Goal: Task Accomplishment & Management: Complete application form

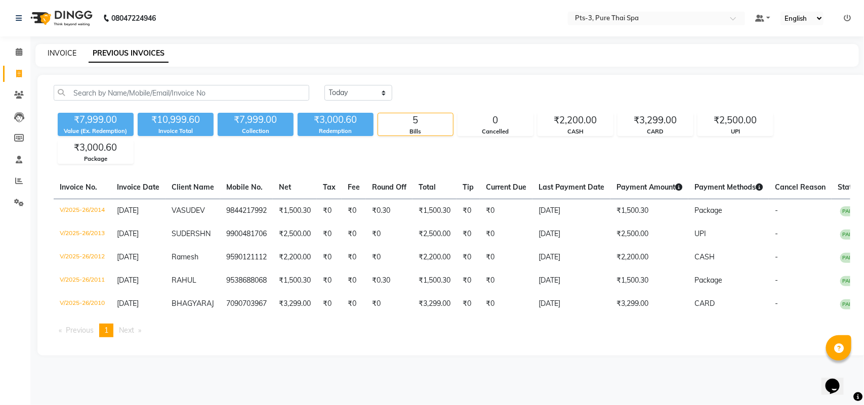
click at [58, 50] on link "INVOICE" at bounding box center [62, 53] width 29 height 9
select select "service"
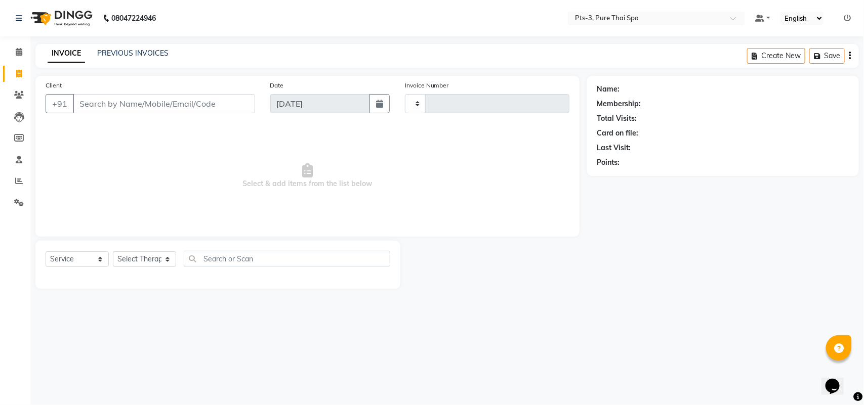
type input "2015"
select select "6461"
type input "6664187976"
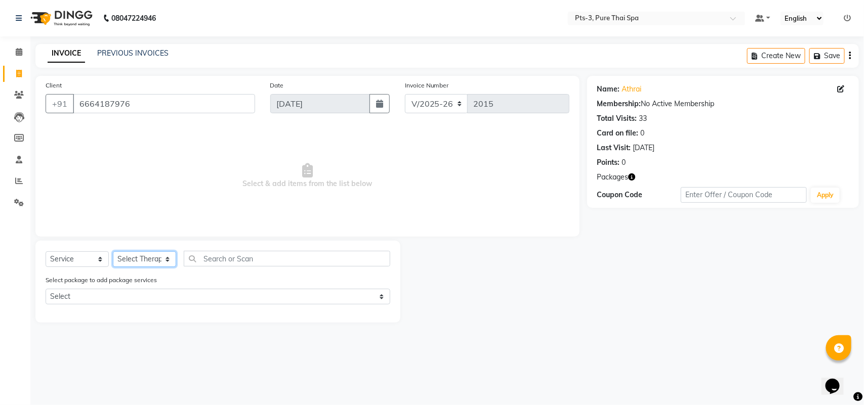
click at [135, 258] on select "Select Therapist [PERSON_NAME] AMMI ANYONE [PERSON_NAME] [PERSON_NAME] [PERSON_…" at bounding box center [144, 259] width 63 height 16
select select "51273"
click at [113, 251] on select "Select Therapist [PERSON_NAME] AMMI ANYONE [PERSON_NAME] [PERSON_NAME] [PERSON_…" at bounding box center [144, 259] width 63 height 16
drag, startPoint x: 73, startPoint y: 258, endPoint x: 76, endPoint y: 263, distance: 5.7
click at [73, 258] on select "Select Service Product Membership Package Voucher Prepaid Gift Card" at bounding box center [77, 259] width 63 height 16
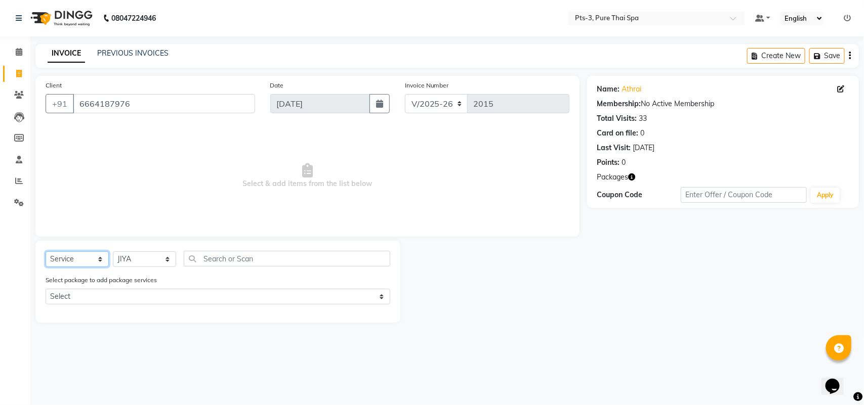
select select "package"
click at [46, 251] on select "Select Service Product Membership Package Voucher Prepaid Gift Card" at bounding box center [77, 259] width 63 height 16
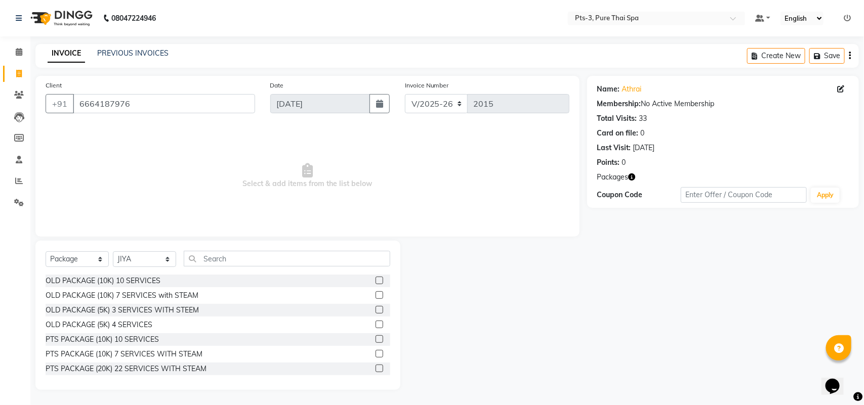
drag, startPoint x: 203, startPoint y: 337, endPoint x: 236, endPoint y: 342, distance: 32.8
click at [221, 340] on div "PTS PACKAGE (10K) 10 SERVICES" at bounding box center [218, 339] width 345 height 13
click at [375, 338] on label at bounding box center [379, 339] width 8 height 8
click at [375, 338] on input "checkbox" at bounding box center [378, 340] width 7 height 7
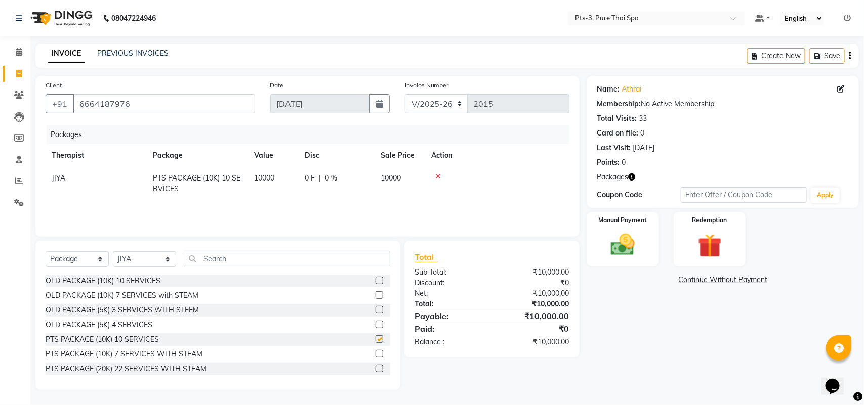
checkbox input "false"
click at [625, 234] on img at bounding box center [623, 245] width 40 height 28
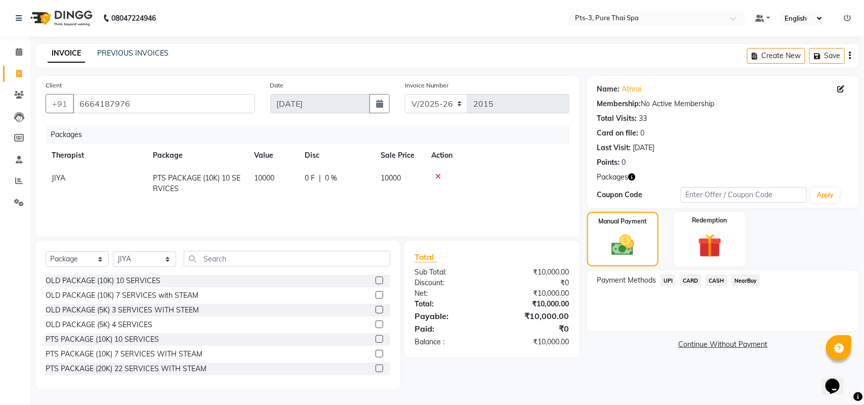
click at [708, 275] on div "CASH" at bounding box center [714, 282] width 26 height 14
click at [707, 280] on span "CASH" at bounding box center [716, 281] width 22 height 12
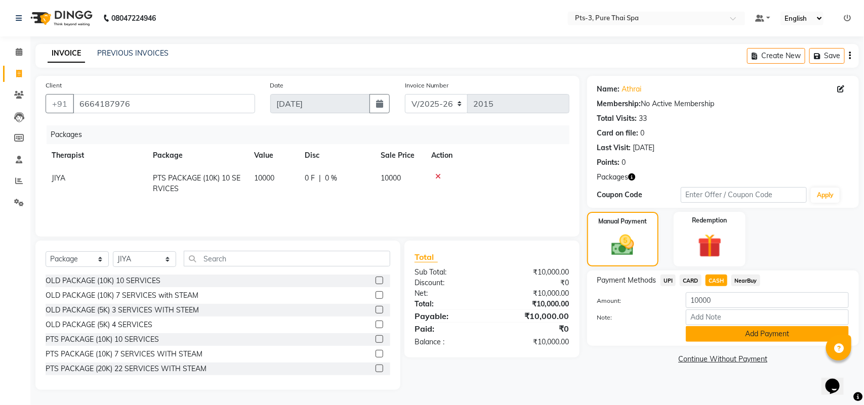
click at [703, 335] on button "Add Payment" at bounding box center [767, 334] width 163 height 16
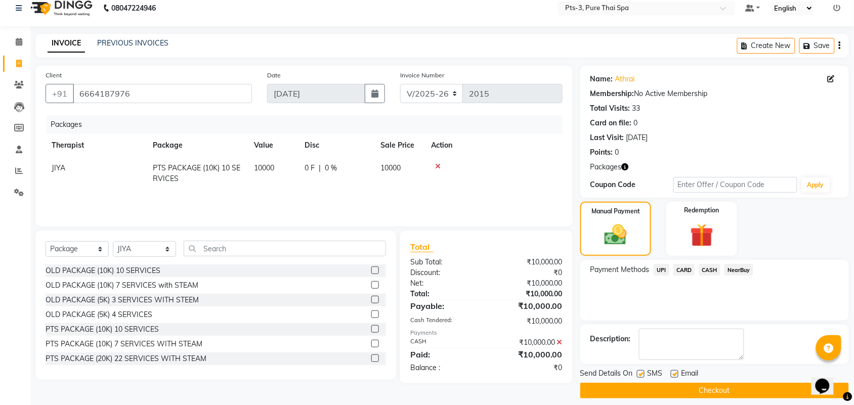
scroll to position [19, 0]
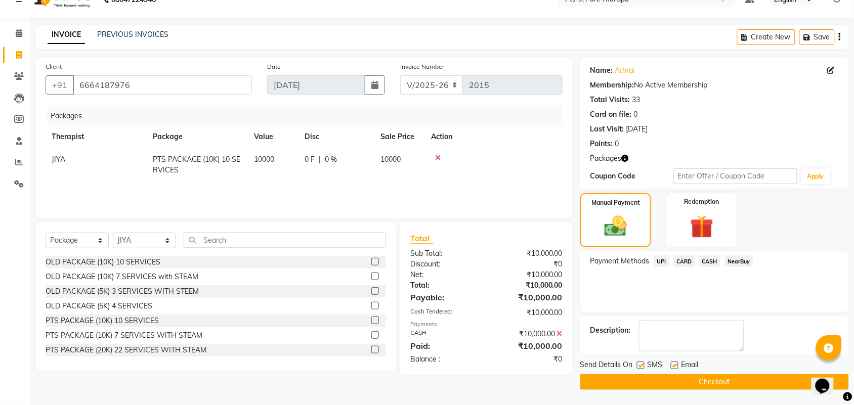
click at [643, 365] on label at bounding box center [641, 366] width 8 height 8
click at [643, 365] on input "checkbox" at bounding box center [640, 366] width 7 height 7
checkbox input "false"
click at [676, 364] on label at bounding box center [675, 366] width 8 height 8
click at [676, 364] on input "checkbox" at bounding box center [674, 366] width 7 height 7
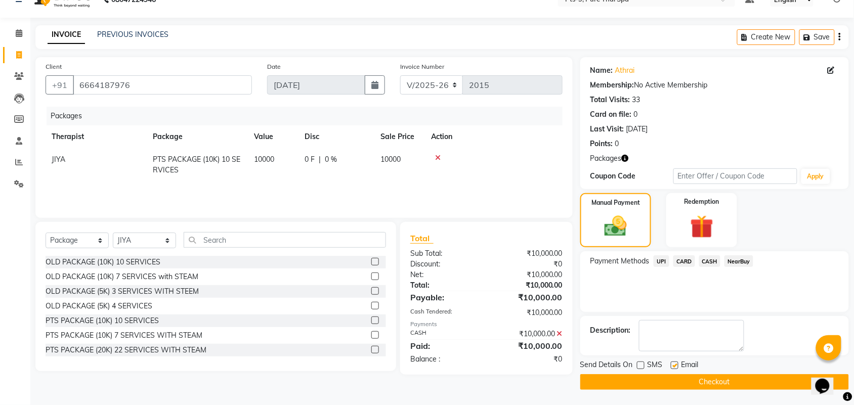
checkbox input "false"
click at [677, 346] on textarea at bounding box center [691, 335] width 105 height 31
type textarea "292"
click at [677, 383] on button "Checkout" at bounding box center [714, 382] width 269 height 16
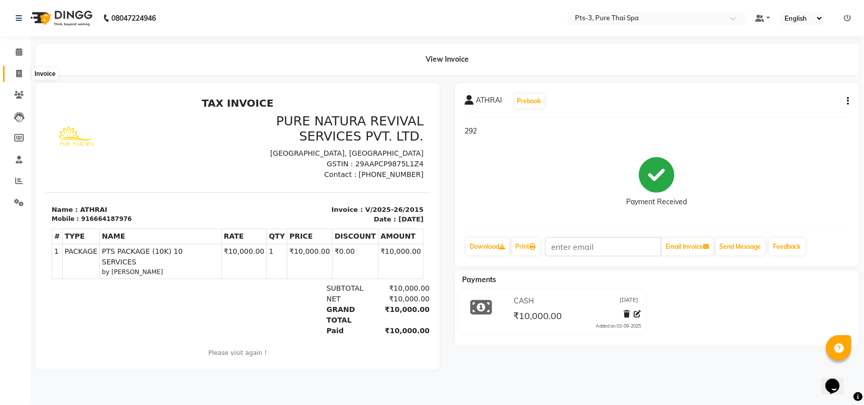
click at [17, 75] on icon at bounding box center [19, 74] width 6 height 8
select select "service"
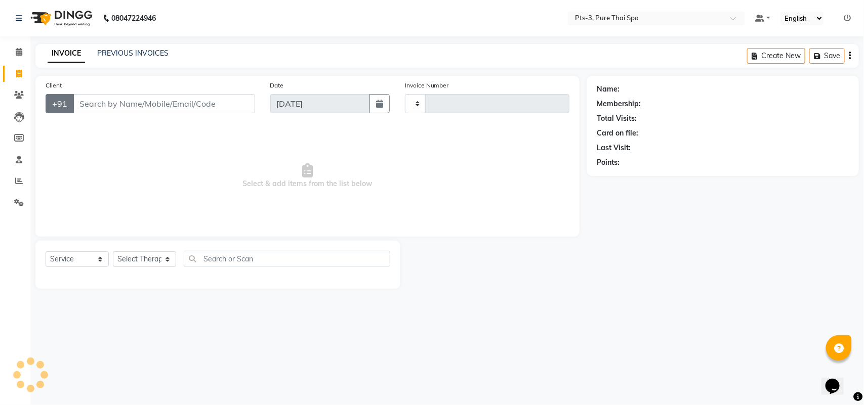
type input "2016"
select select "6461"
click at [87, 102] on input "Client" at bounding box center [164, 103] width 182 height 19
type input "8105326346"
drag, startPoint x: 87, startPoint y: 102, endPoint x: 109, endPoint y: 94, distance: 23.7
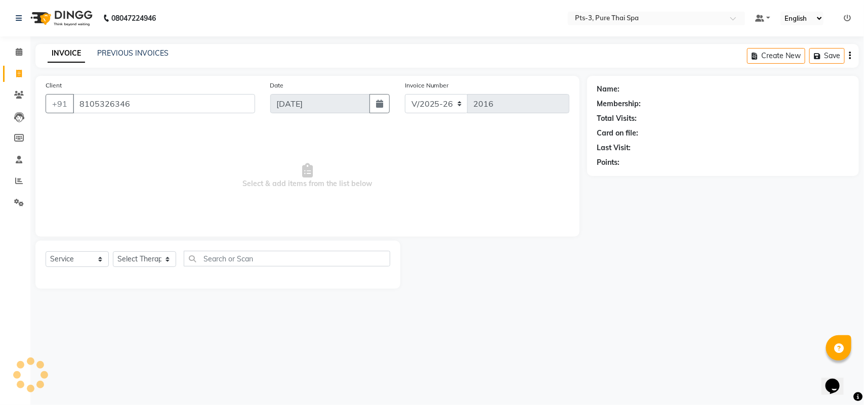
click at [105, 95] on input "8105326346" at bounding box center [164, 103] width 182 height 19
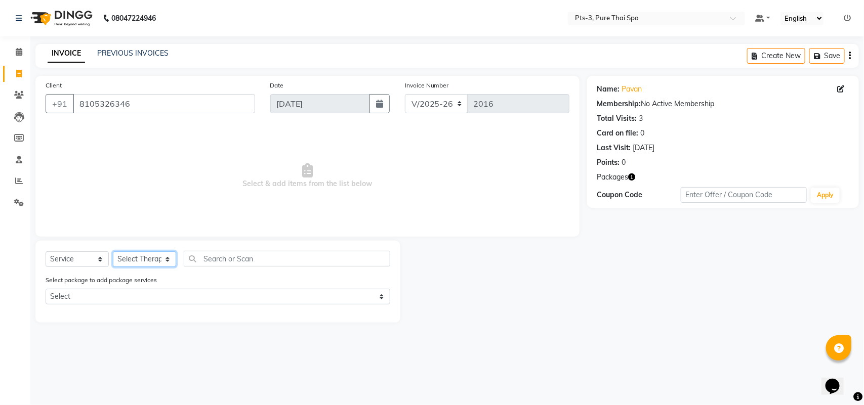
click at [138, 261] on select "Select Therapist [PERSON_NAME] AMMI ANYONE [PERSON_NAME] [PERSON_NAME] [PERSON_…" at bounding box center [144, 259] width 63 height 16
click at [120, 254] on select "Select Therapist [PERSON_NAME] AMMI ANYONE [PERSON_NAME] [PERSON_NAME] [PERSON_…" at bounding box center [144, 259] width 63 height 16
select select "66686"
click at [113, 251] on select "Select Therapist [PERSON_NAME] AMMI ANYONE [PERSON_NAME] [PERSON_NAME] [PERSON_…" at bounding box center [144, 259] width 63 height 16
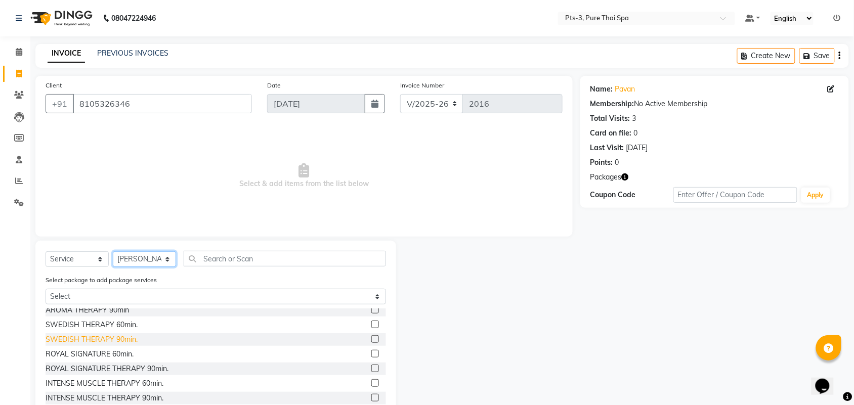
scroll to position [63, 0]
click at [371, 382] on label at bounding box center [375, 384] width 8 height 8
click at [371, 382] on input "checkbox" at bounding box center [374, 384] width 7 height 7
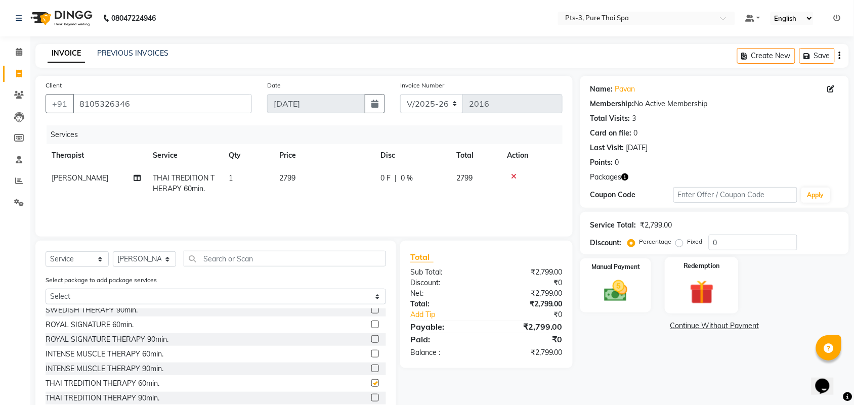
checkbox input "false"
click at [684, 279] on img at bounding box center [701, 292] width 39 height 30
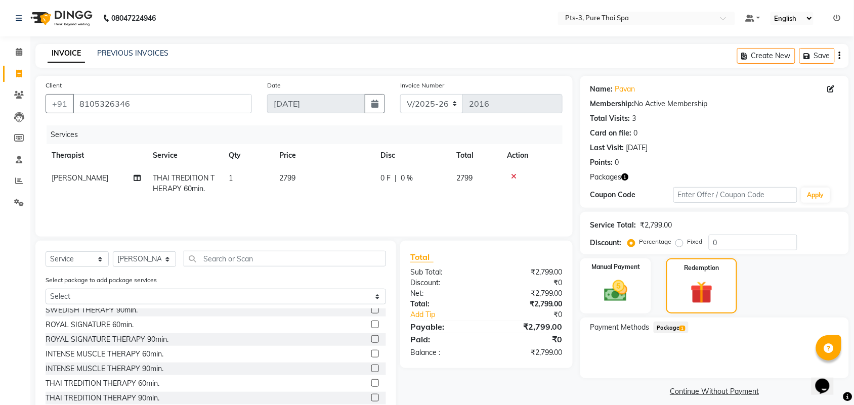
click at [682, 326] on span "1" at bounding box center [683, 329] width 6 height 6
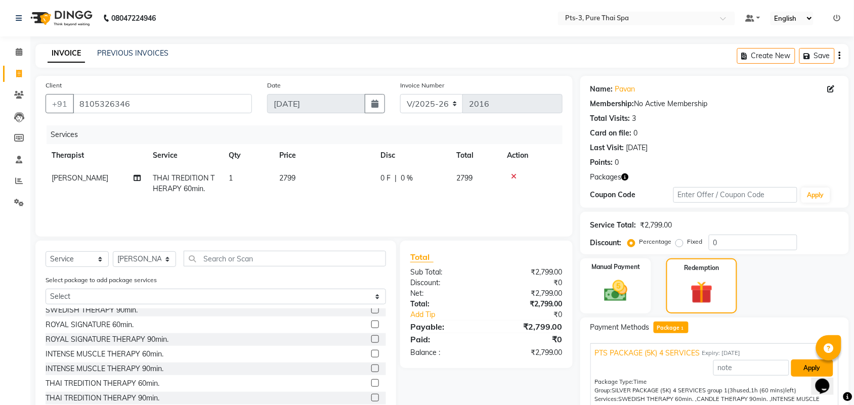
click at [805, 370] on button "Apply" at bounding box center [812, 368] width 42 height 17
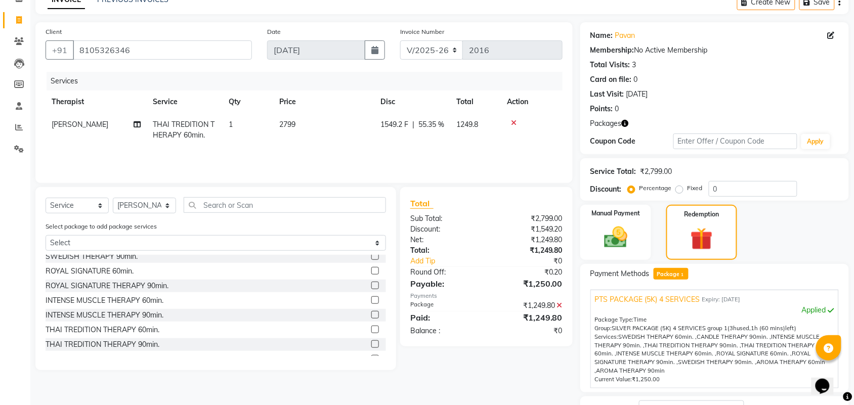
scroll to position [127, 0]
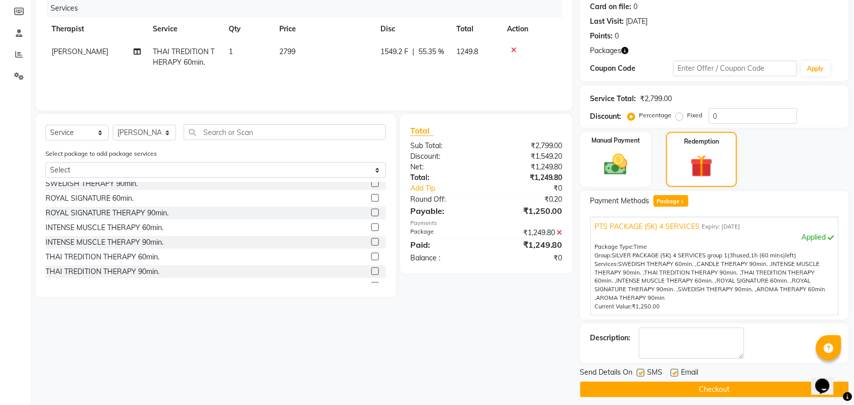
click at [641, 371] on label at bounding box center [641, 373] width 8 height 8
click at [641, 371] on input "checkbox" at bounding box center [640, 373] width 7 height 7
checkbox input "false"
click at [672, 372] on label at bounding box center [675, 373] width 8 height 8
click at [672, 372] on input "checkbox" at bounding box center [674, 373] width 7 height 7
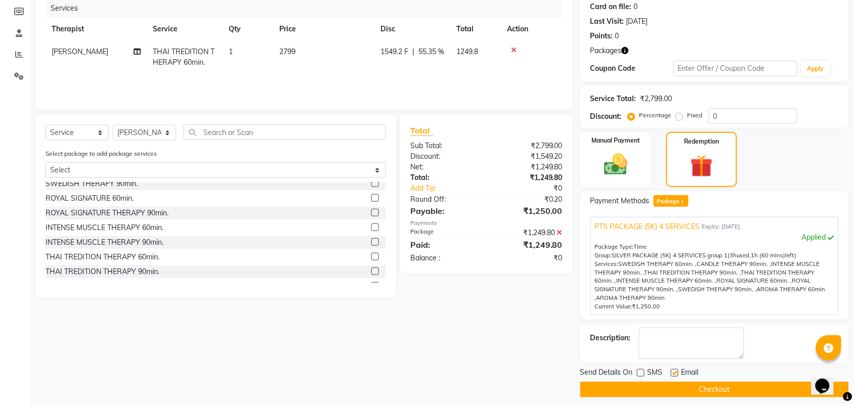
checkbox input "false"
click at [671, 357] on textarea at bounding box center [691, 343] width 105 height 31
type textarea "459"
click at [663, 387] on button "Checkout" at bounding box center [714, 390] width 269 height 16
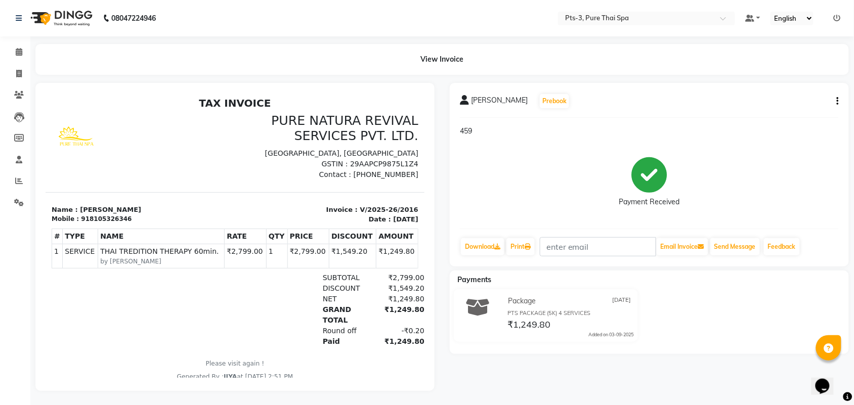
click at [837, 102] on icon "button" at bounding box center [838, 101] width 2 height 1
click at [784, 110] on div "Edit Item Staff" at bounding box center [787, 107] width 69 height 13
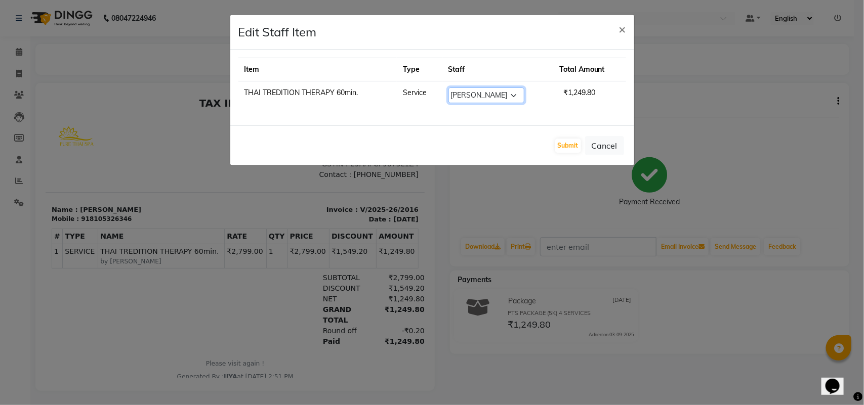
click at [486, 99] on select "Select ALINA AMMI ANYONE [PERSON_NAME] [PERSON_NAME] [PERSON_NAME] JIYA [PERSON…" at bounding box center [486, 96] width 76 height 16
select select "54268"
click at [448, 88] on select "Select ALINA AMMI ANYONE [PERSON_NAME] [PERSON_NAME] [PERSON_NAME] JIYA [PERSON…" at bounding box center [486, 96] width 76 height 16
click at [559, 152] on button "Submit" at bounding box center [568, 146] width 26 height 14
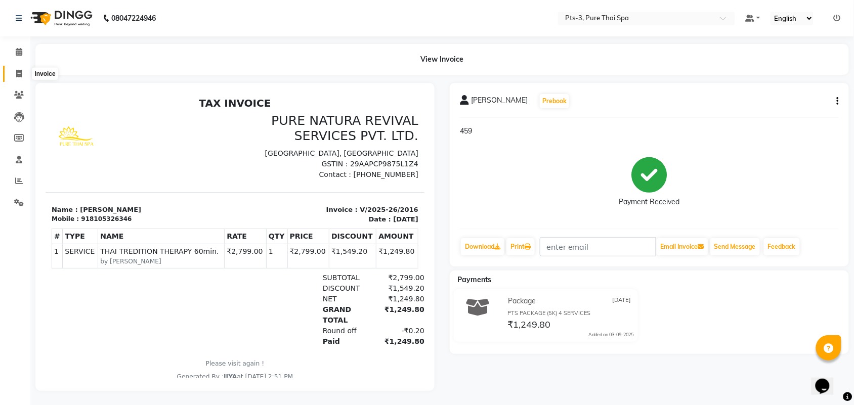
click at [16, 76] on icon at bounding box center [19, 74] width 6 height 8
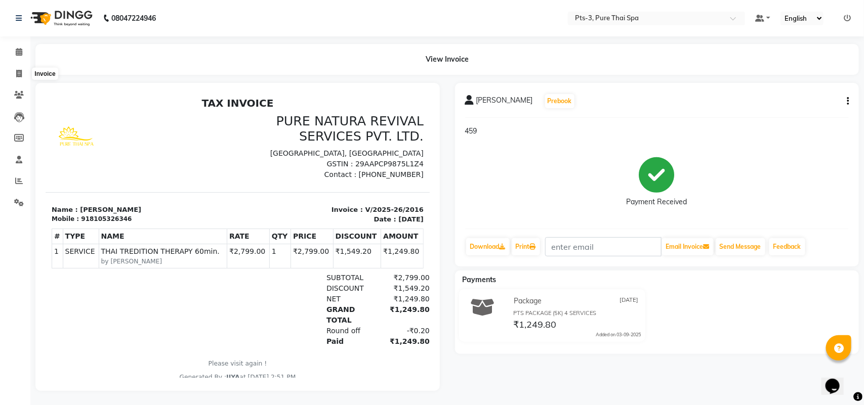
select select "service"
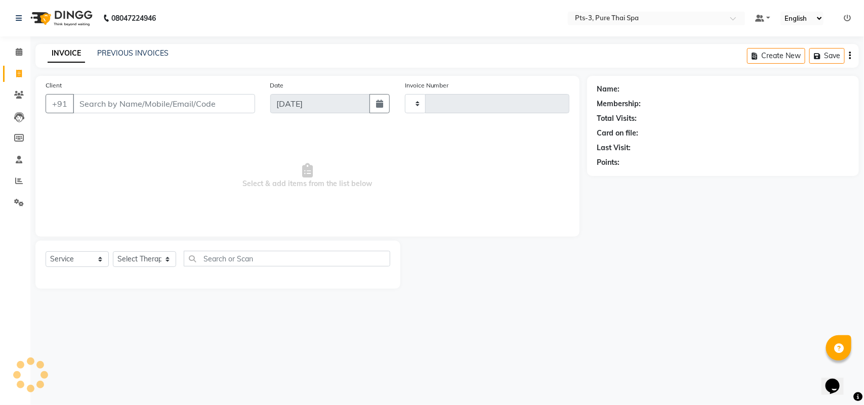
type input "2017"
select select "6461"
click at [78, 95] on input "Client" at bounding box center [164, 103] width 182 height 19
click at [77, 99] on input "Client" at bounding box center [164, 103] width 182 height 19
click at [97, 102] on input "Client" at bounding box center [164, 103] width 182 height 19
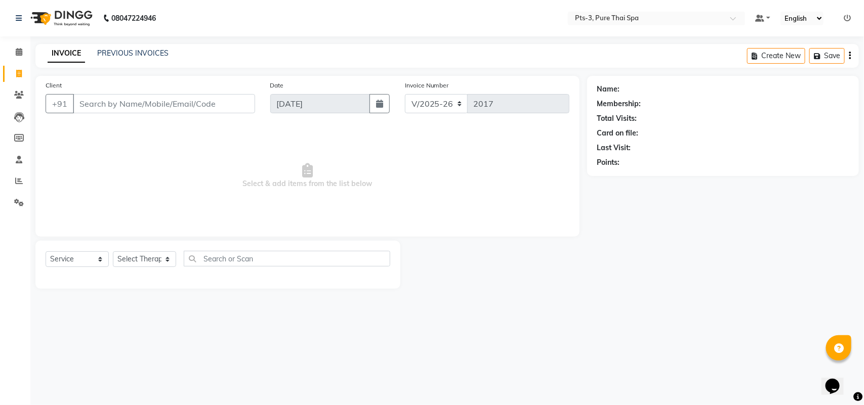
click at [95, 100] on input "Client" at bounding box center [164, 103] width 182 height 19
click at [94, 104] on input "Client" at bounding box center [164, 103] width 182 height 19
type input "9535347600"
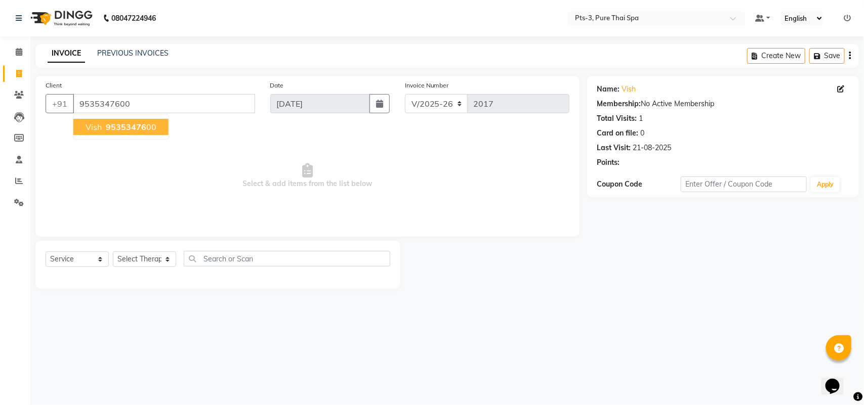
click at [90, 125] on span "Vish" at bounding box center [94, 127] width 16 height 10
click at [137, 265] on select "Select Therapist [PERSON_NAME] AMMI ANYONE [PERSON_NAME] [PERSON_NAME] [PERSON_…" at bounding box center [144, 259] width 63 height 16
select select "75484"
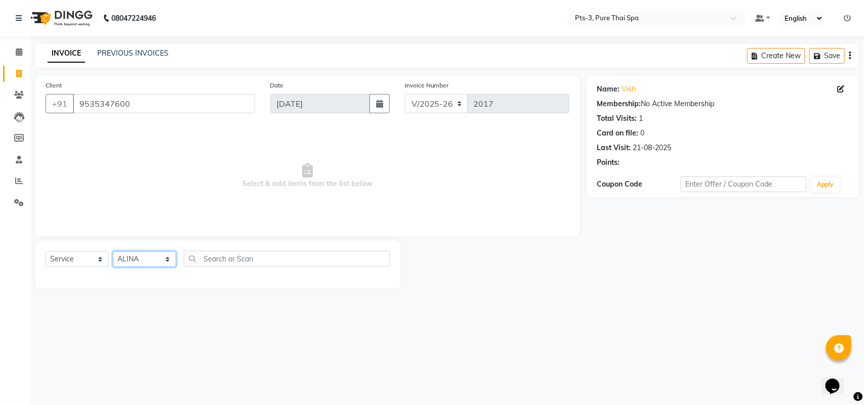
click at [113, 251] on select "Select Therapist [PERSON_NAME] AMMI ANYONE [PERSON_NAME] [PERSON_NAME] [PERSON_…" at bounding box center [144, 259] width 63 height 16
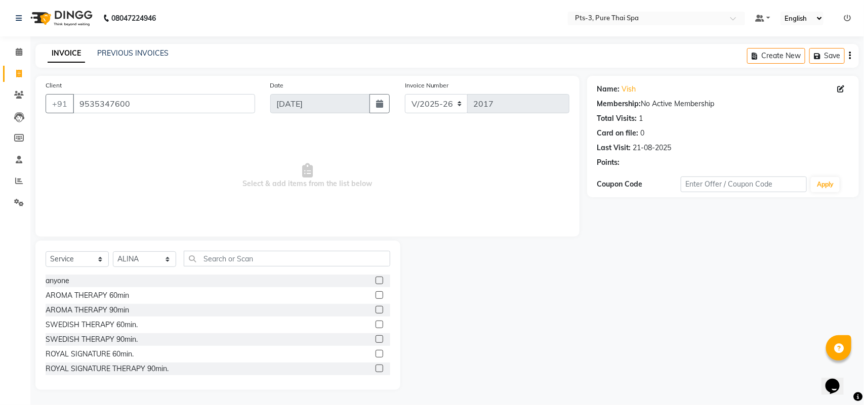
click at [375, 327] on label at bounding box center [379, 325] width 8 height 8
click at [375, 327] on input "checkbox" at bounding box center [378, 325] width 7 height 7
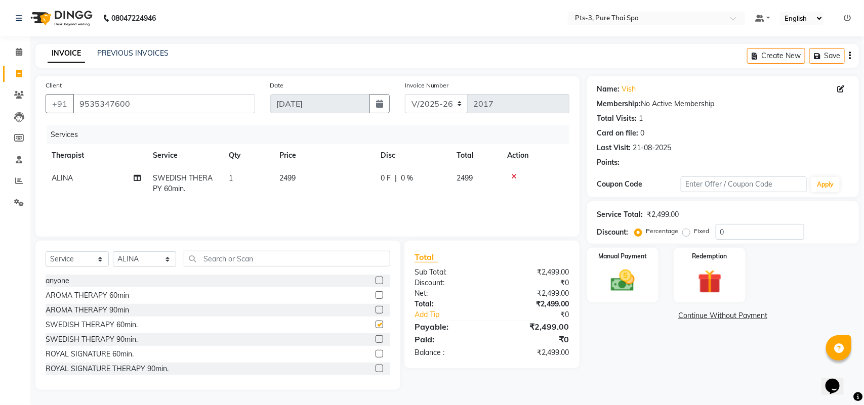
checkbox input "false"
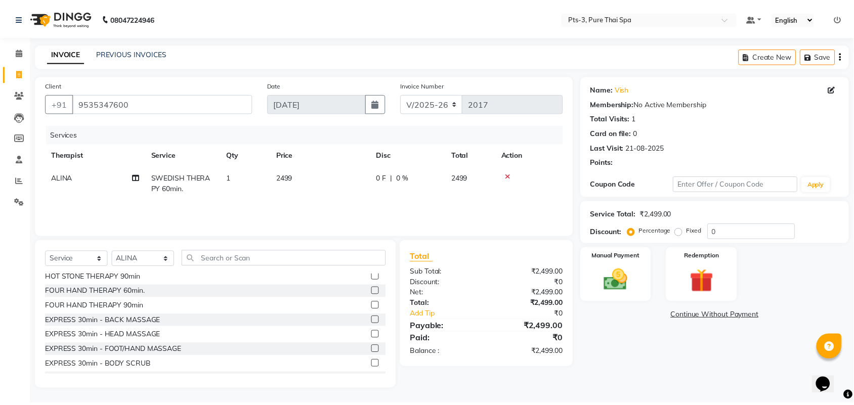
scroll to position [265, 0]
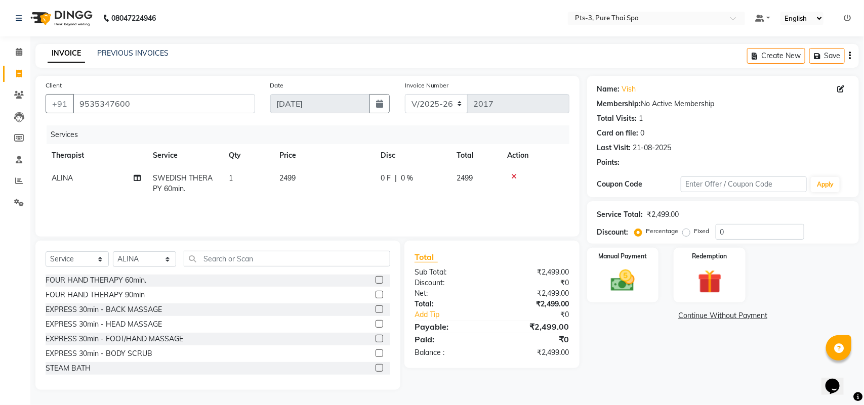
click at [375, 365] on label at bounding box center [379, 368] width 8 height 8
click at [375, 365] on input "checkbox" at bounding box center [378, 368] width 7 height 7
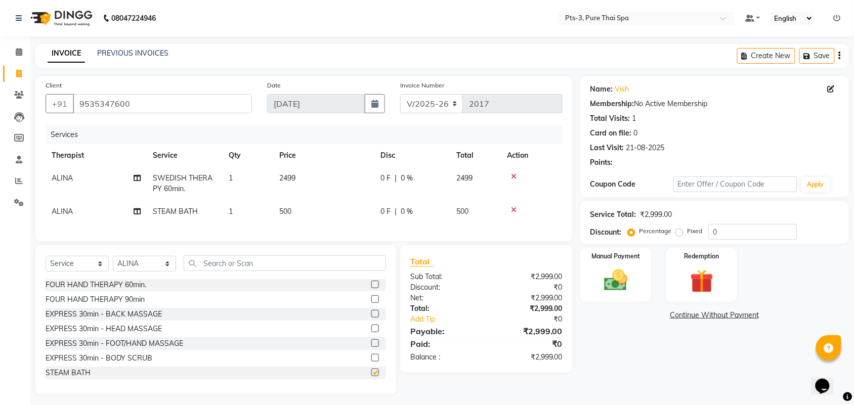
checkbox input "false"
click at [688, 230] on label "Fixed" at bounding box center [695, 231] width 15 height 9
click at [678, 230] on input "Fixed" at bounding box center [681, 231] width 7 height 7
radio input "true"
click at [735, 229] on input "0" at bounding box center [753, 232] width 89 height 16
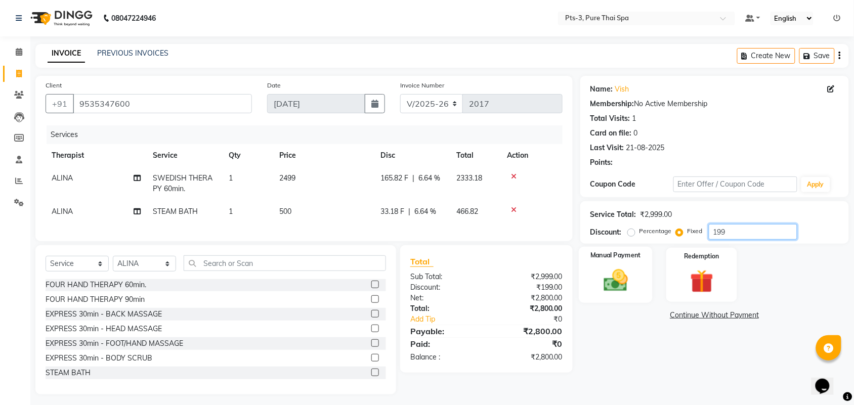
type input "199"
click at [615, 282] on img at bounding box center [615, 281] width 39 height 28
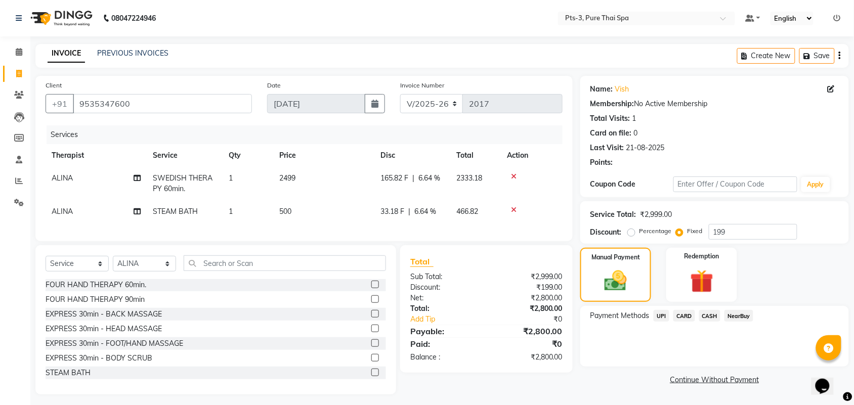
click at [666, 318] on span "UPI" at bounding box center [662, 316] width 16 height 12
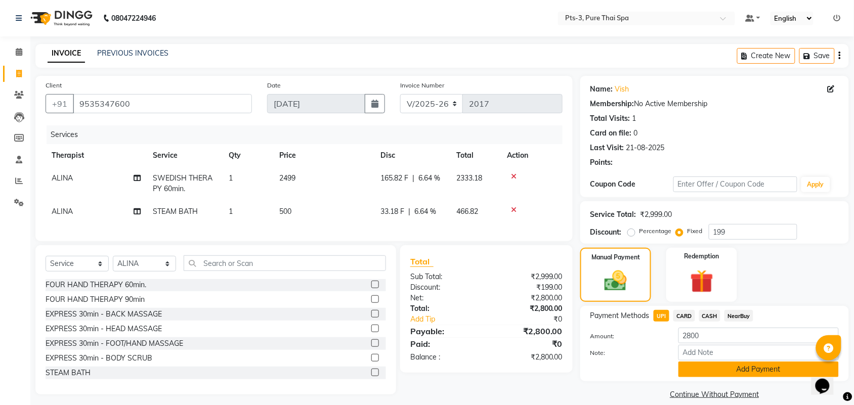
click at [712, 375] on button "Add Payment" at bounding box center [759, 370] width 160 height 16
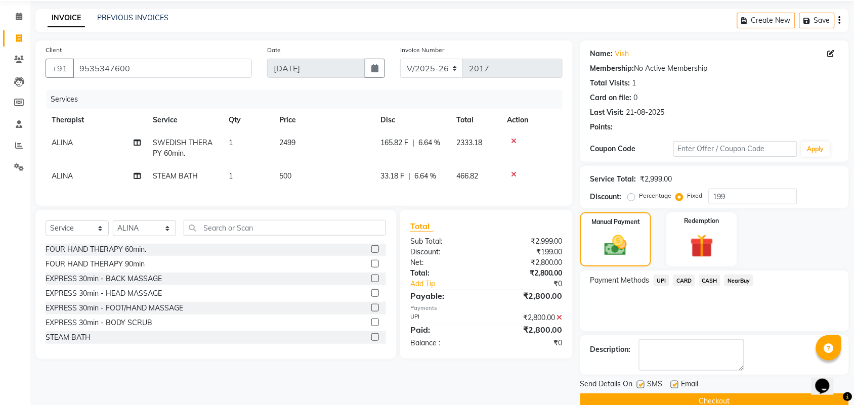
scroll to position [55, 0]
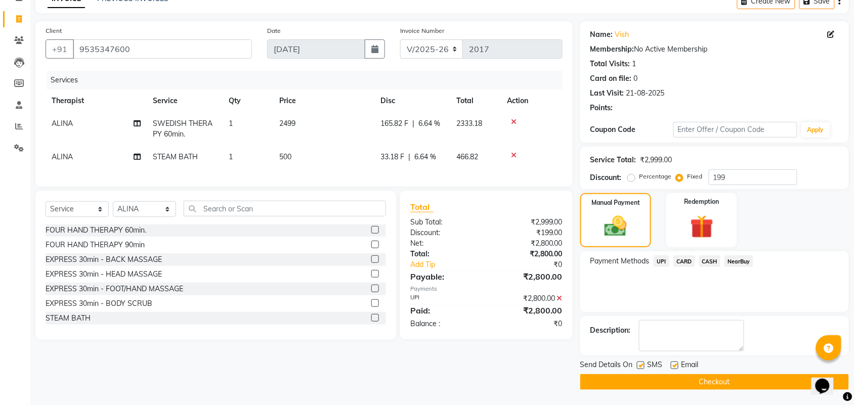
drag, startPoint x: 643, startPoint y: 365, endPoint x: 649, endPoint y: 365, distance: 6.1
click at [644, 365] on label at bounding box center [641, 366] width 8 height 8
click at [644, 365] on input "checkbox" at bounding box center [640, 366] width 7 height 7
checkbox input "false"
click at [669, 367] on div "SMS" at bounding box center [654, 366] width 34 height 13
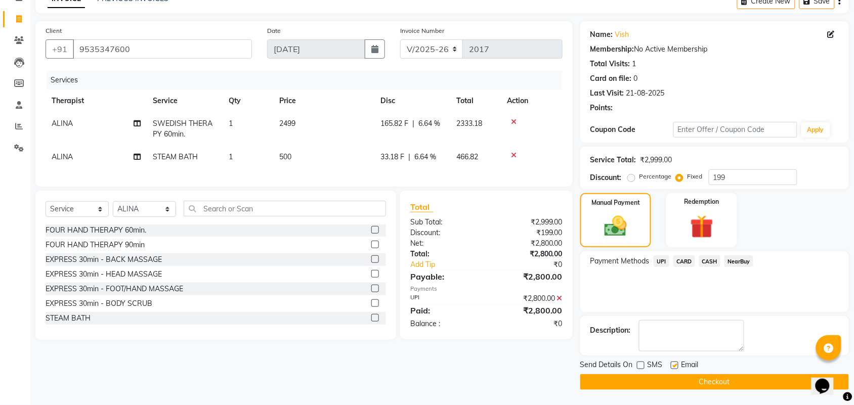
click at [673, 367] on label at bounding box center [675, 366] width 8 height 8
click at [673, 367] on input "checkbox" at bounding box center [674, 366] width 7 height 7
checkbox input "false"
click at [673, 375] on button "Checkout" at bounding box center [714, 382] width 269 height 16
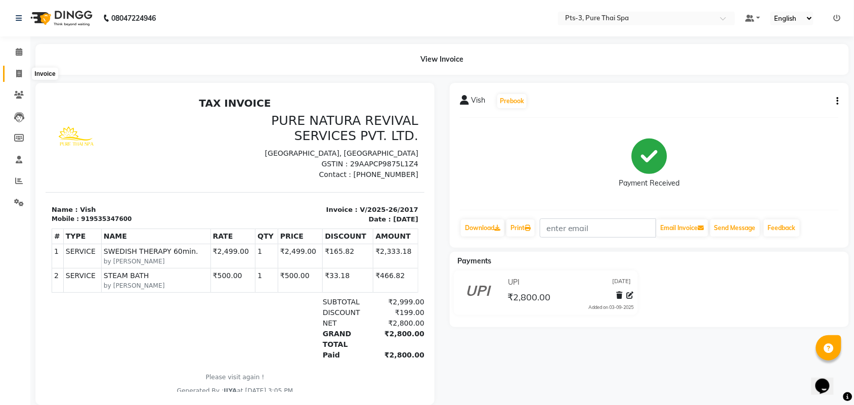
click at [18, 74] on icon at bounding box center [19, 74] width 6 height 8
select select "6461"
select select "service"
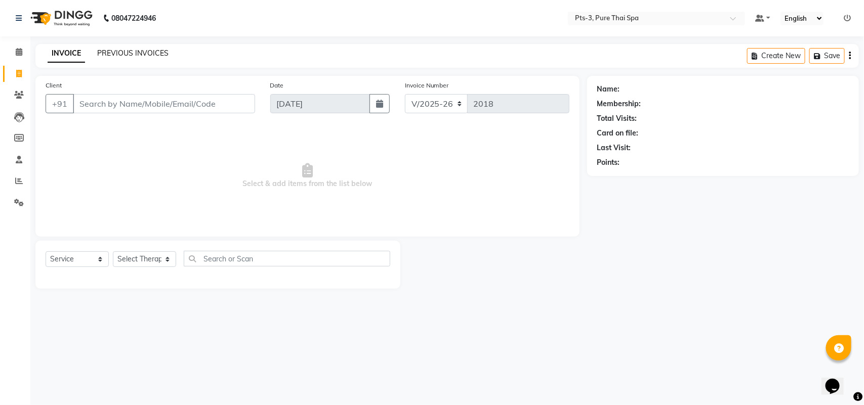
click at [137, 53] on link "PREVIOUS INVOICES" at bounding box center [132, 53] width 71 height 9
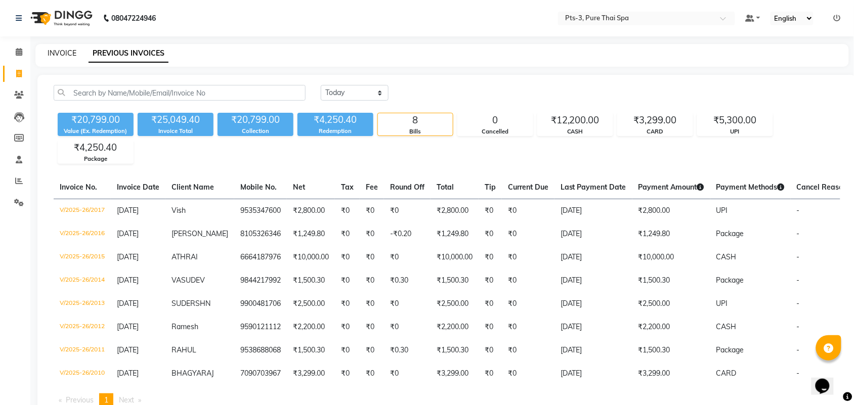
click at [58, 52] on link "INVOICE" at bounding box center [62, 53] width 29 height 9
select select "6461"
select select "service"
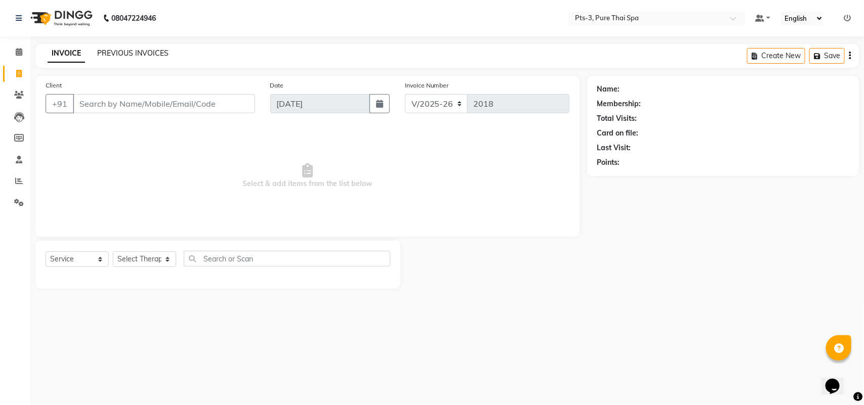
click at [120, 52] on link "PREVIOUS INVOICES" at bounding box center [132, 53] width 71 height 9
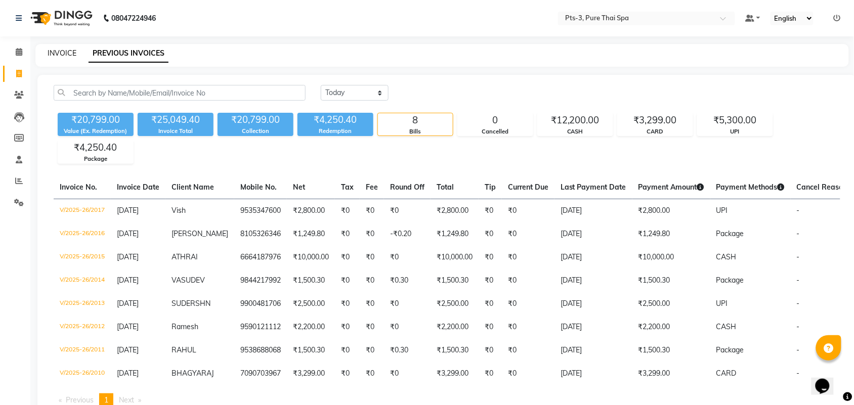
click at [64, 52] on link "INVOICE" at bounding box center [62, 53] width 29 height 9
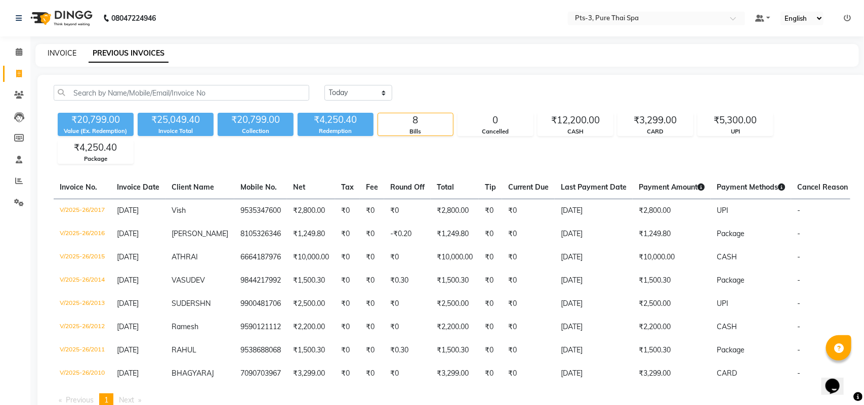
select select "6461"
select select "service"
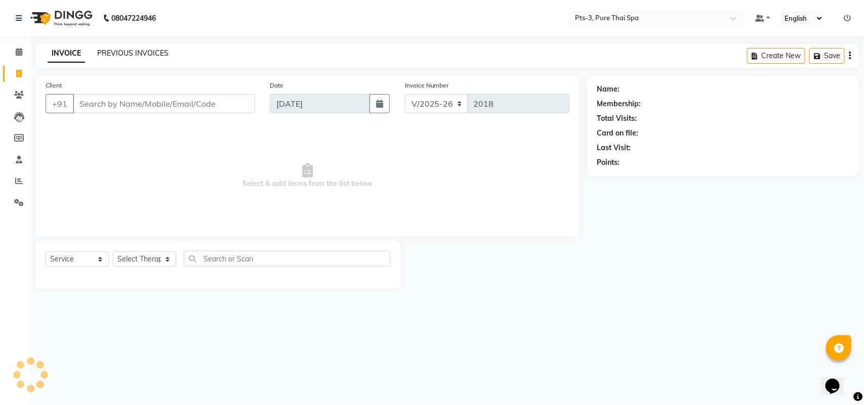
click at [118, 52] on link "PREVIOUS INVOICES" at bounding box center [132, 53] width 71 height 9
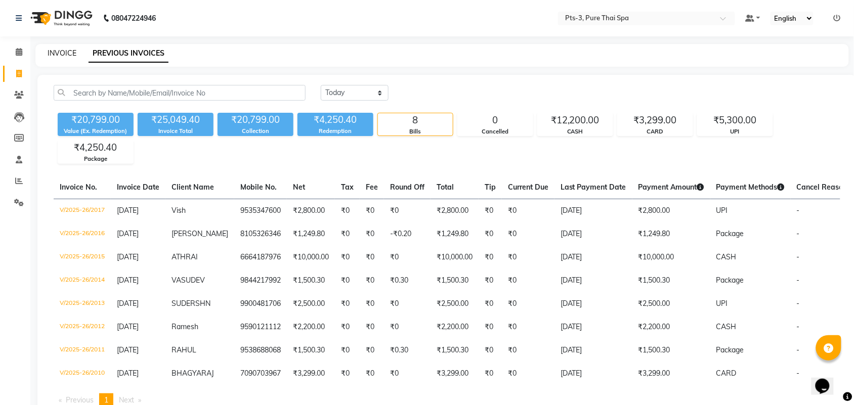
click at [64, 54] on link "INVOICE" at bounding box center [62, 53] width 29 height 9
select select "service"
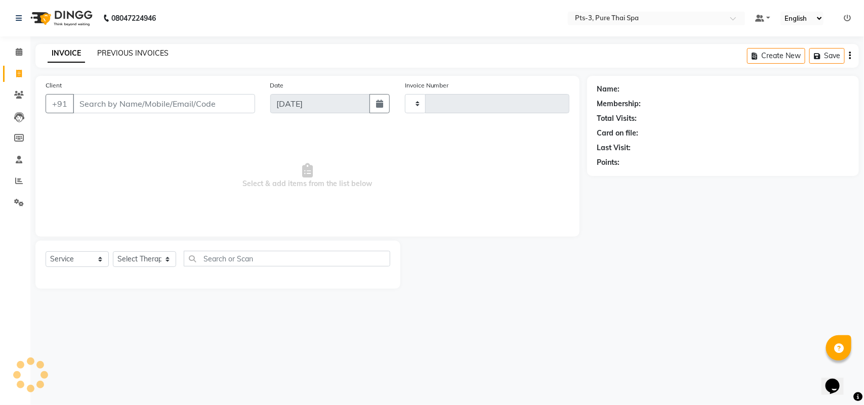
type input "2018"
select select "6461"
click at [119, 54] on link "PREVIOUS INVOICES" at bounding box center [132, 53] width 71 height 9
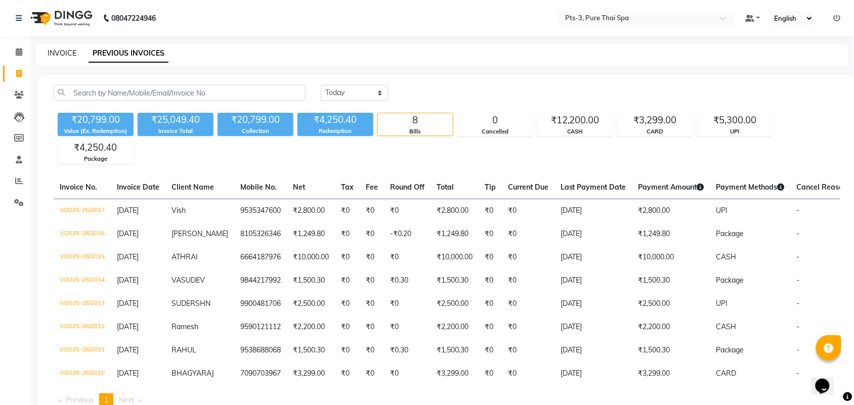
click at [57, 56] on link "INVOICE" at bounding box center [62, 53] width 29 height 9
select select "service"
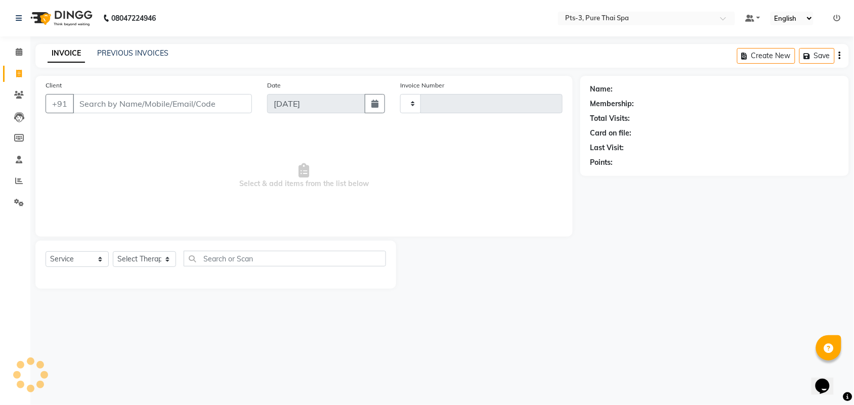
type input "2018"
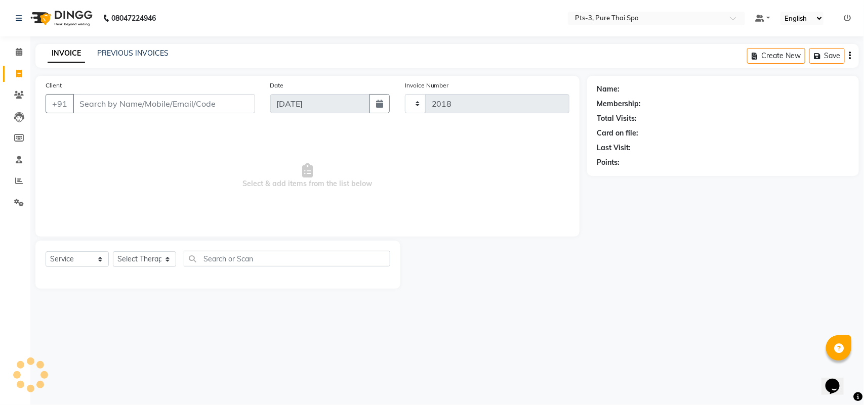
select select "6461"
click at [146, 51] on link "PREVIOUS INVOICES" at bounding box center [132, 53] width 71 height 9
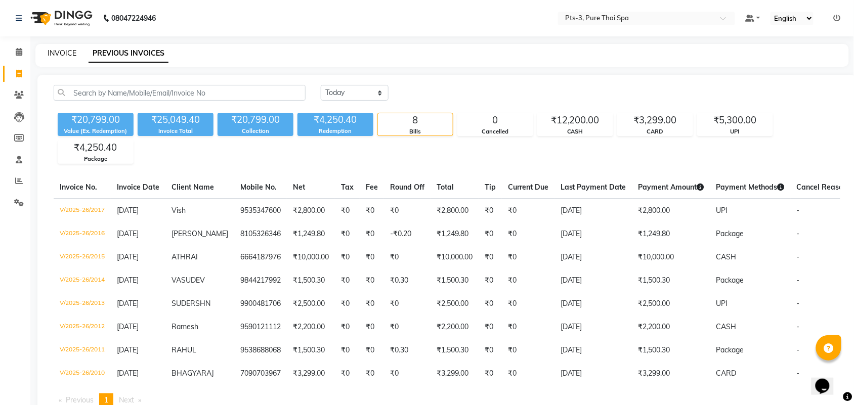
click at [64, 52] on link "INVOICE" at bounding box center [62, 53] width 29 height 9
select select "service"
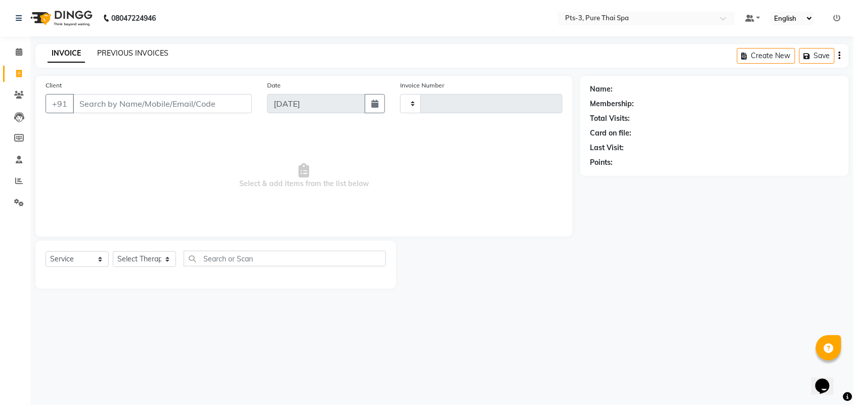
type input "2018"
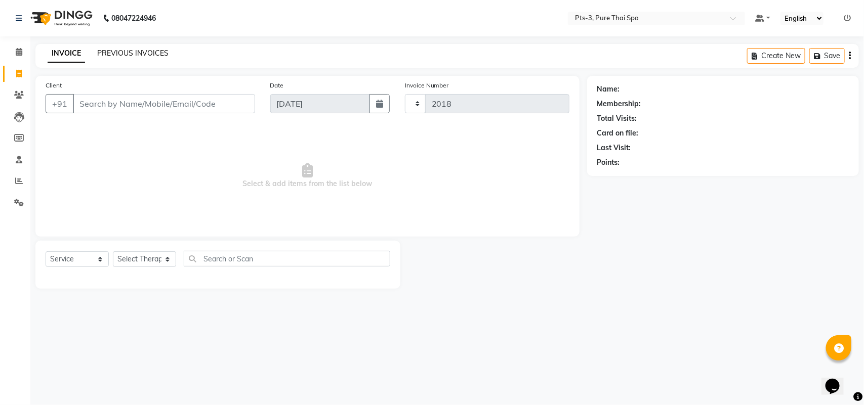
select select "6461"
click at [114, 52] on link "PREVIOUS INVOICES" at bounding box center [132, 53] width 71 height 9
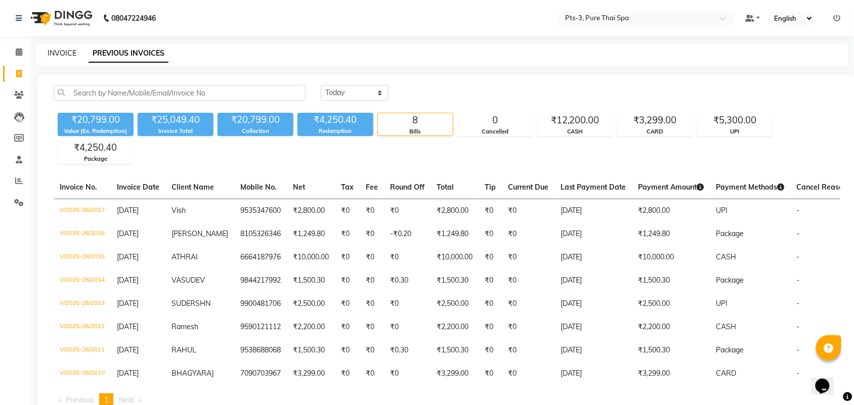
click at [69, 54] on link "INVOICE" at bounding box center [62, 53] width 29 height 9
select select "service"
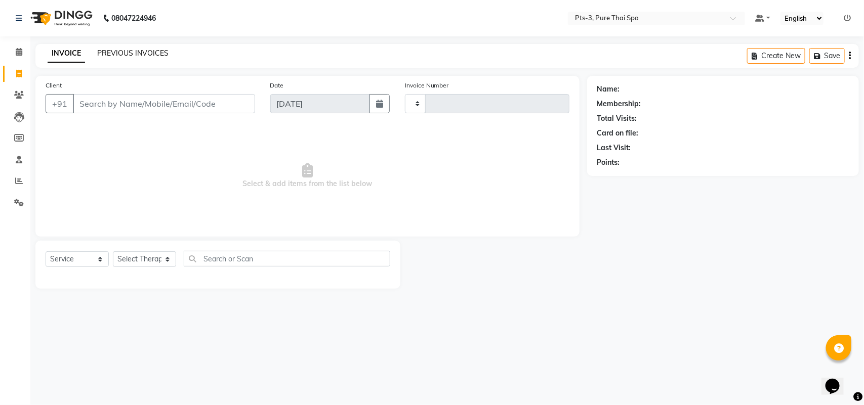
type input "2018"
select select "6461"
click at [150, 54] on link "PREVIOUS INVOICES" at bounding box center [132, 53] width 71 height 9
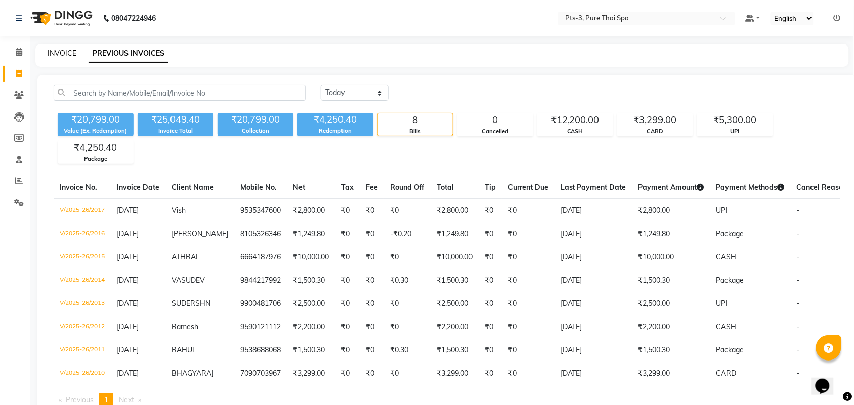
click at [62, 51] on link "INVOICE" at bounding box center [62, 53] width 29 height 9
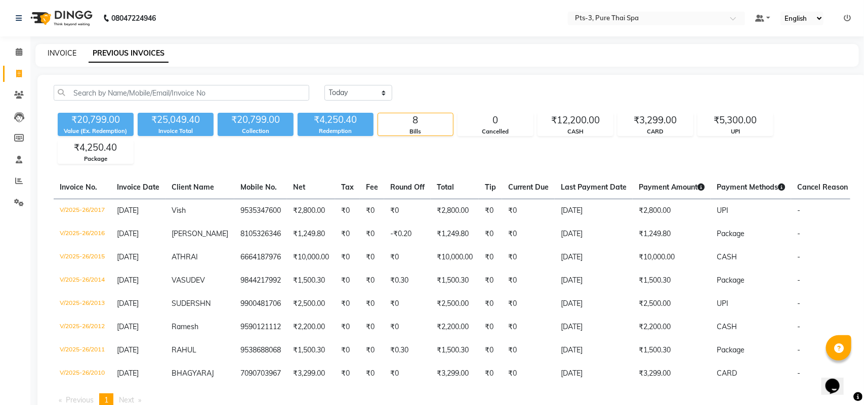
select select "6461"
select select "service"
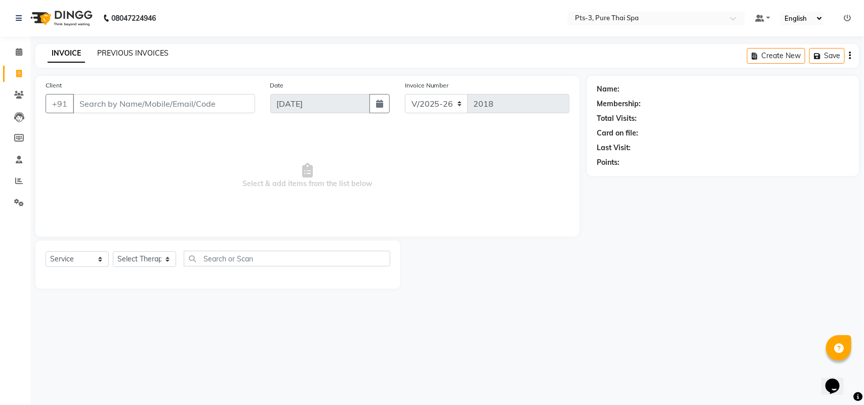
click at [120, 53] on link "PREVIOUS INVOICES" at bounding box center [132, 53] width 71 height 9
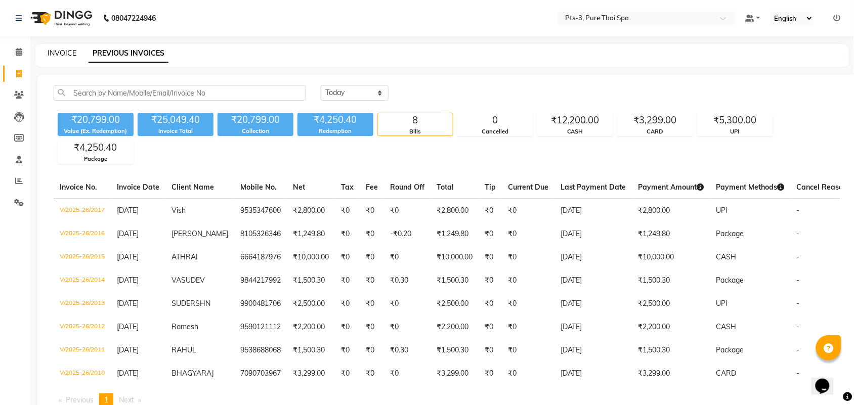
click at [61, 50] on link "INVOICE" at bounding box center [62, 53] width 29 height 9
select select "6461"
select select "service"
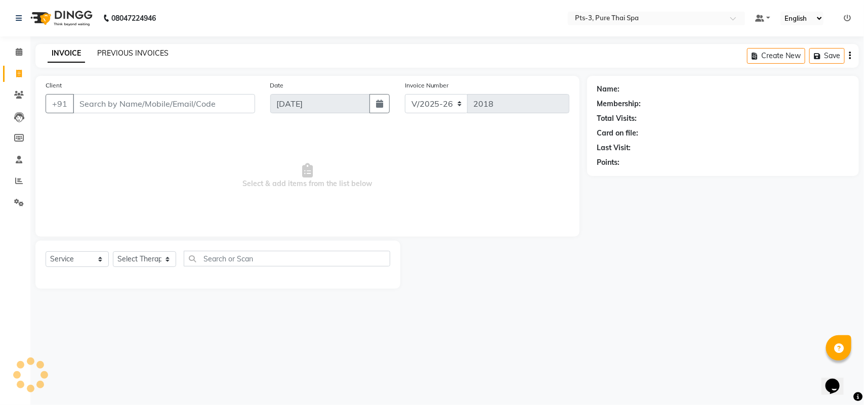
click at [147, 51] on link "PREVIOUS INVOICES" at bounding box center [132, 53] width 71 height 9
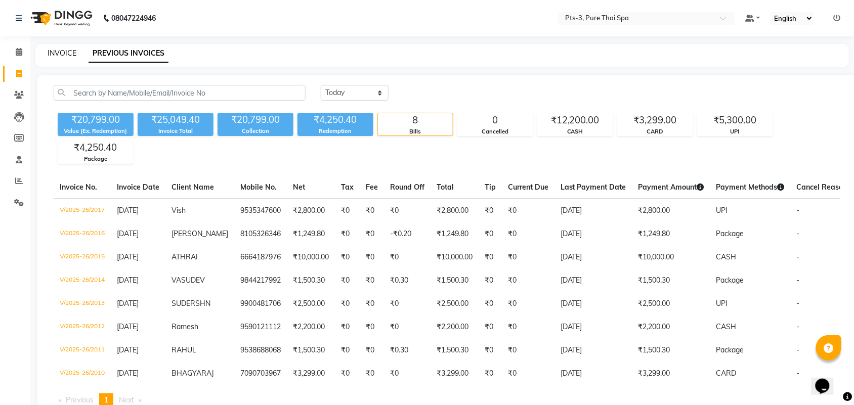
click at [61, 52] on link "INVOICE" at bounding box center [62, 53] width 29 height 9
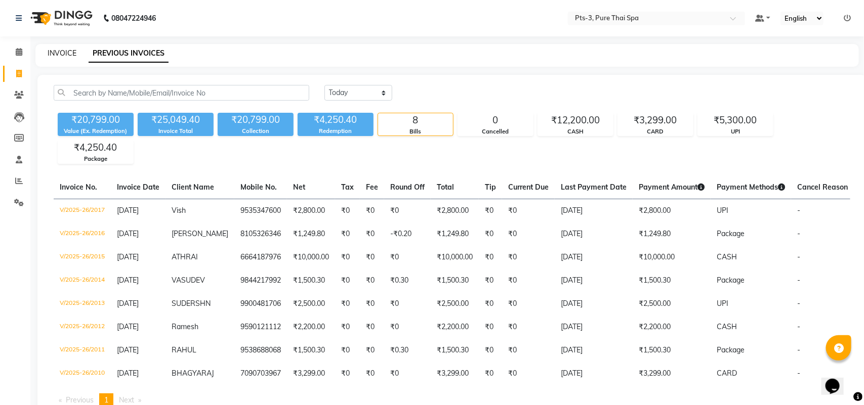
select select "6461"
select select "service"
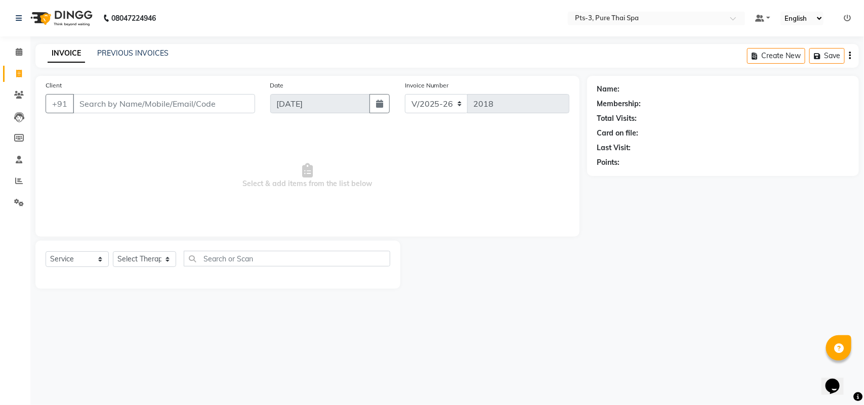
click at [71, 156] on span "Select & add items from the list below" at bounding box center [308, 175] width 524 height 101
click at [78, 102] on input "Client" at bounding box center [164, 103] width 182 height 19
click at [17, 97] on icon at bounding box center [19, 95] width 10 height 8
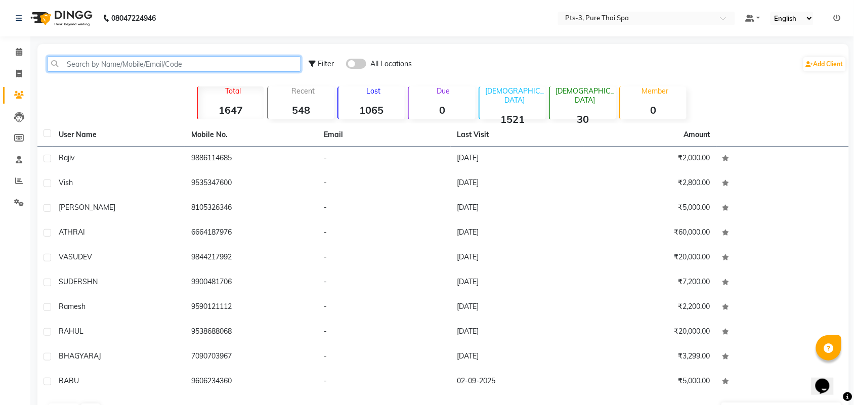
click at [138, 65] on input "text" at bounding box center [174, 64] width 254 height 16
click at [133, 64] on input "text" at bounding box center [174, 64] width 254 height 16
type input "6"
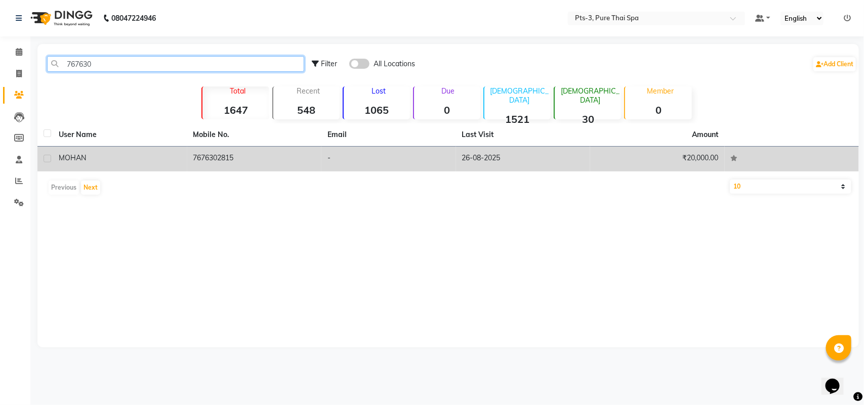
type input "767630"
click at [266, 156] on td "7676302815" at bounding box center [254, 159] width 135 height 25
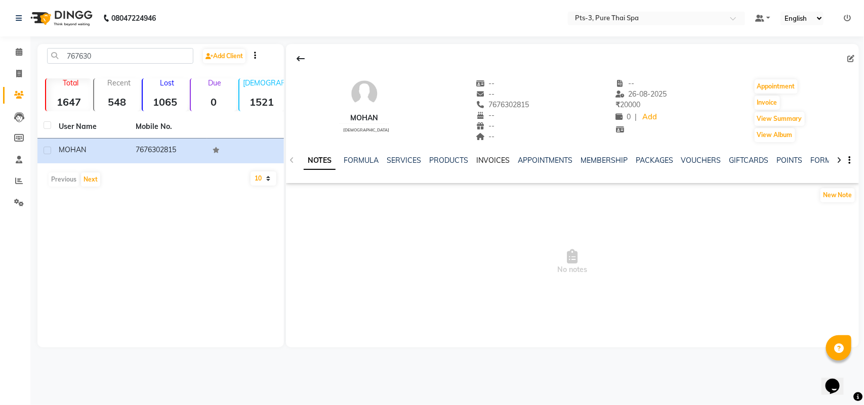
click at [492, 160] on link "INVOICES" at bounding box center [492, 160] width 33 height 9
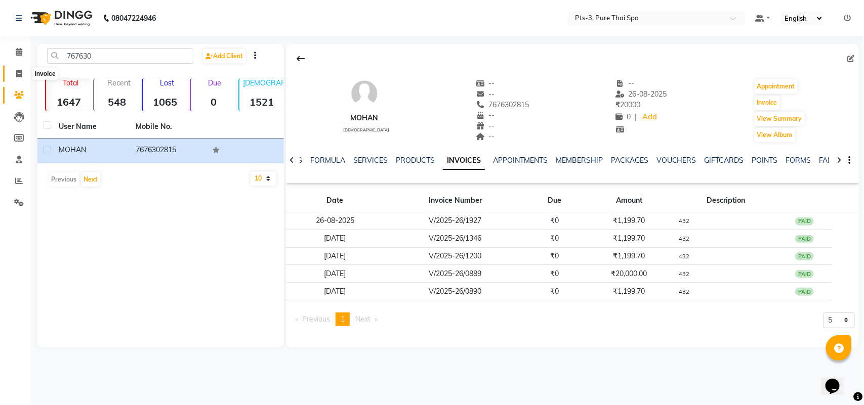
click at [18, 73] on icon at bounding box center [19, 74] width 6 height 8
select select "6461"
select select "service"
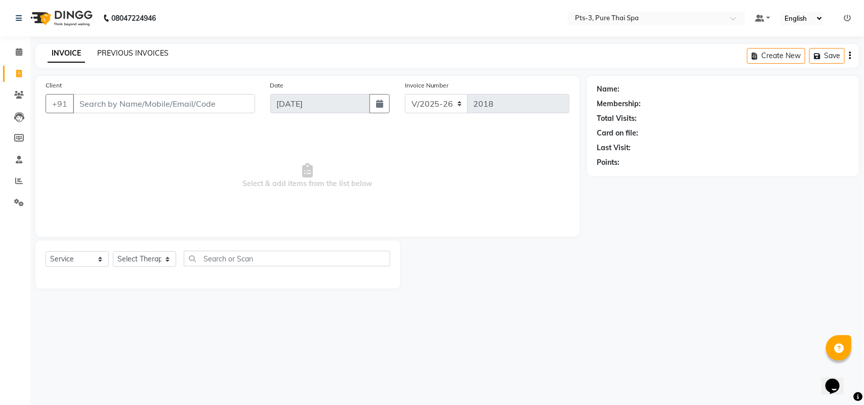
click at [131, 51] on link "PREVIOUS INVOICES" at bounding box center [132, 53] width 71 height 9
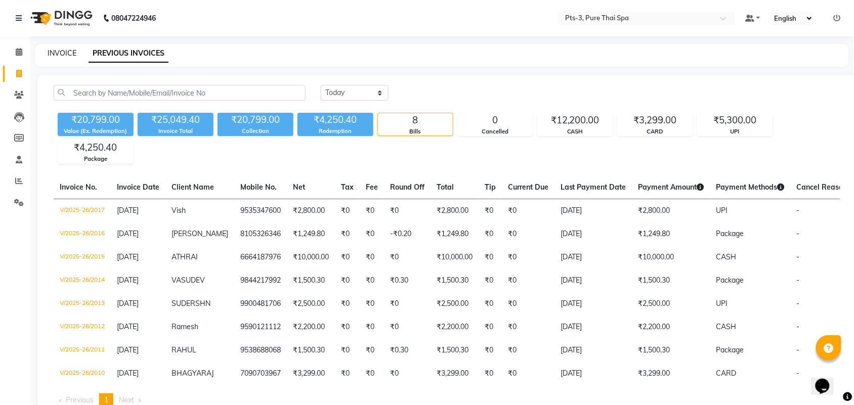
click at [60, 53] on link "INVOICE" at bounding box center [62, 53] width 29 height 9
select select "6461"
select select "service"
